Goal: Information Seeking & Learning: Check status

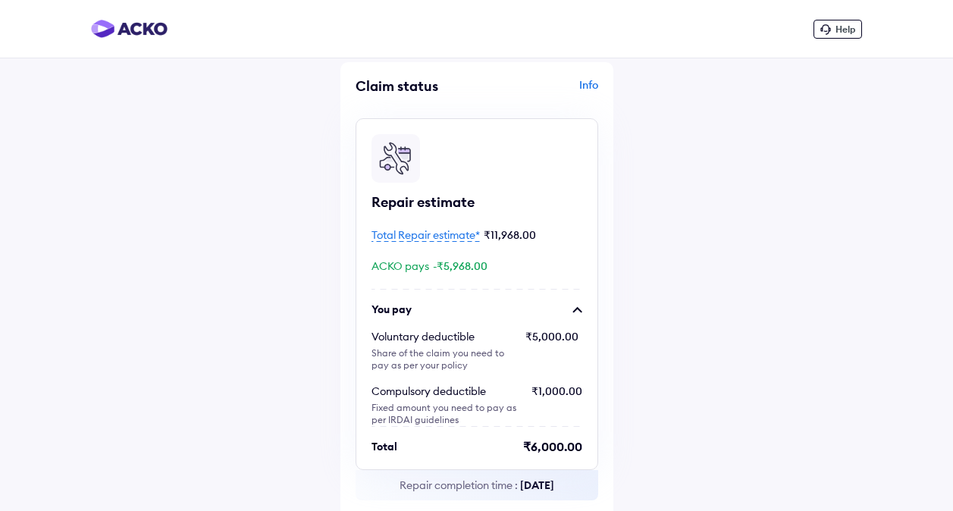
scroll to position [670, 0]
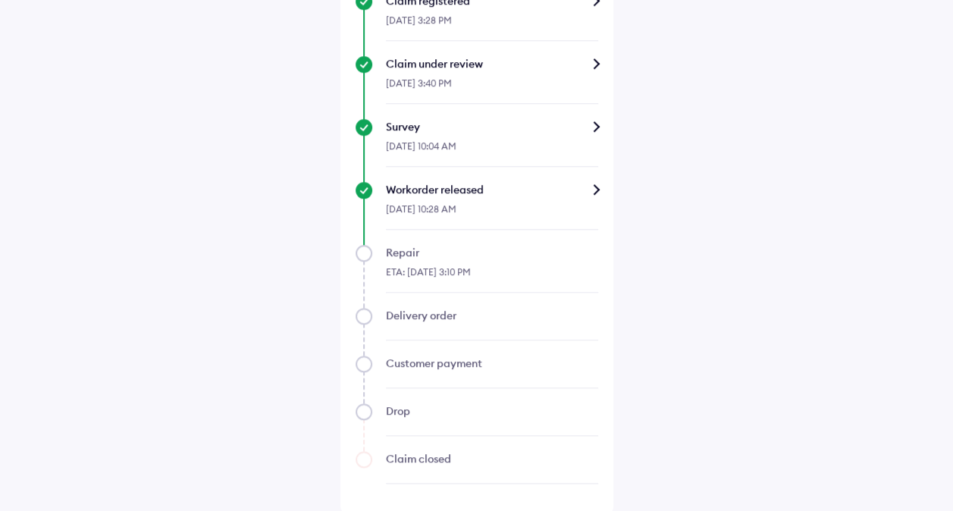
click at [598, 191] on div "Workorder released" at bounding box center [492, 189] width 212 height 15
